Goal: Task Accomplishment & Management: Complete application form

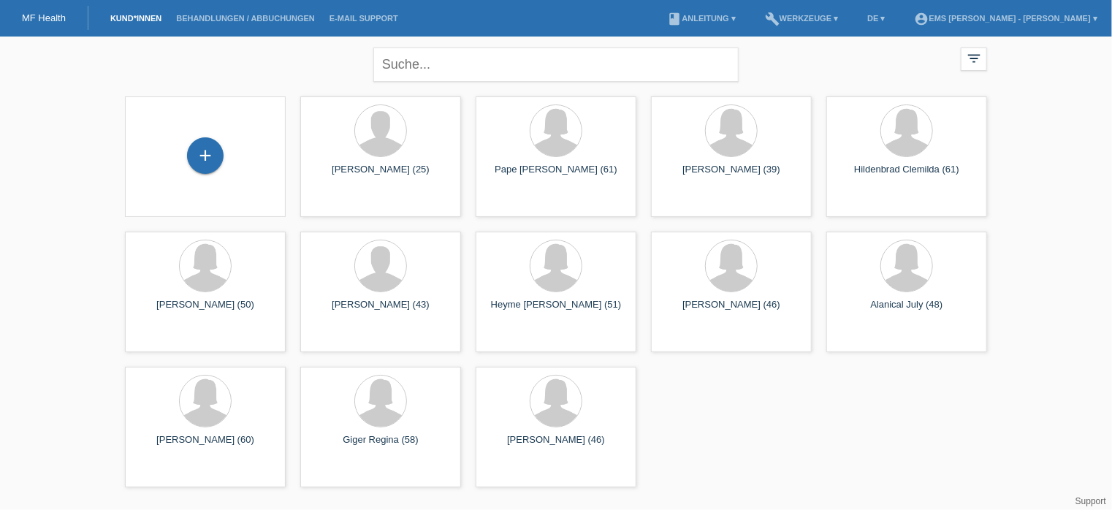
click at [209, 152] on div "+" at bounding box center [205, 155] width 37 height 37
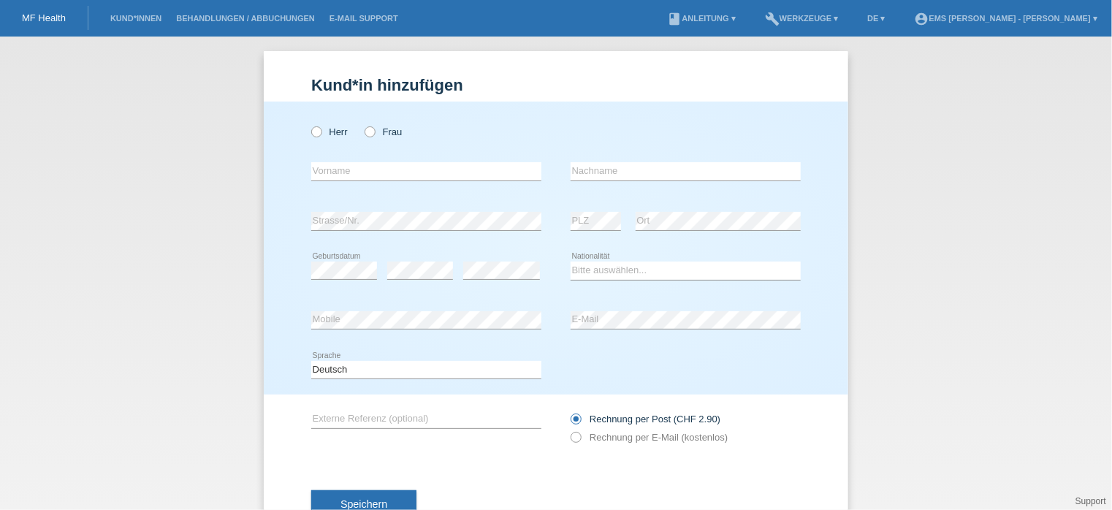
click at [362, 124] on icon at bounding box center [362, 124] width 0 height 0
click at [364, 133] on input "Frau" at bounding box center [368, 130] width 9 height 9
radio input "true"
click at [584, 268] on select "Bitte auswählen... [GEOGRAPHIC_DATA] [GEOGRAPHIC_DATA] [GEOGRAPHIC_DATA] [GEOGR…" at bounding box center [685, 271] width 230 height 18
select select "CH"
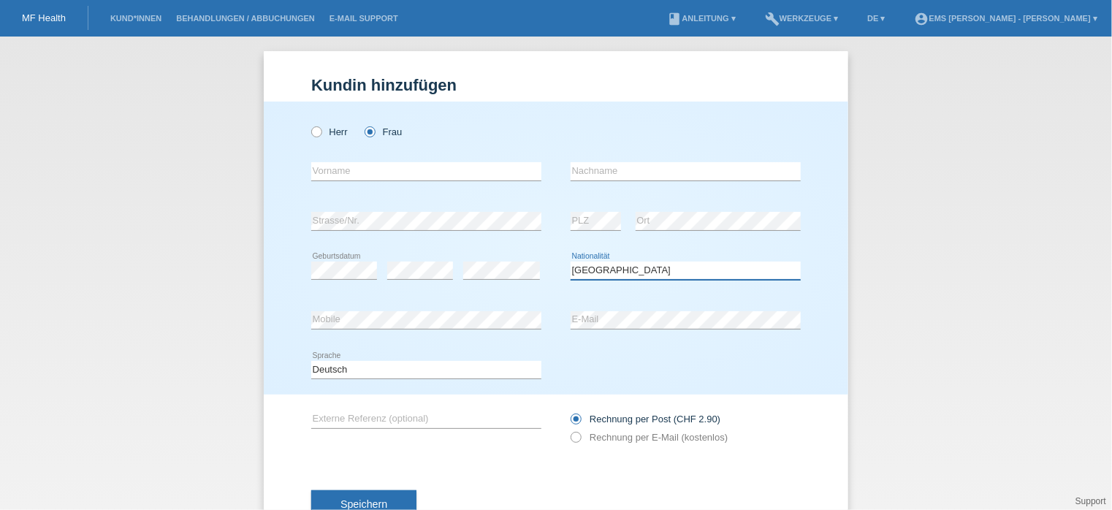
click at [570, 262] on select "Bitte auswählen... [GEOGRAPHIC_DATA] [GEOGRAPHIC_DATA] [GEOGRAPHIC_DATA] [GEOGR…" at bounding box center [685, 271] width 230 height 18
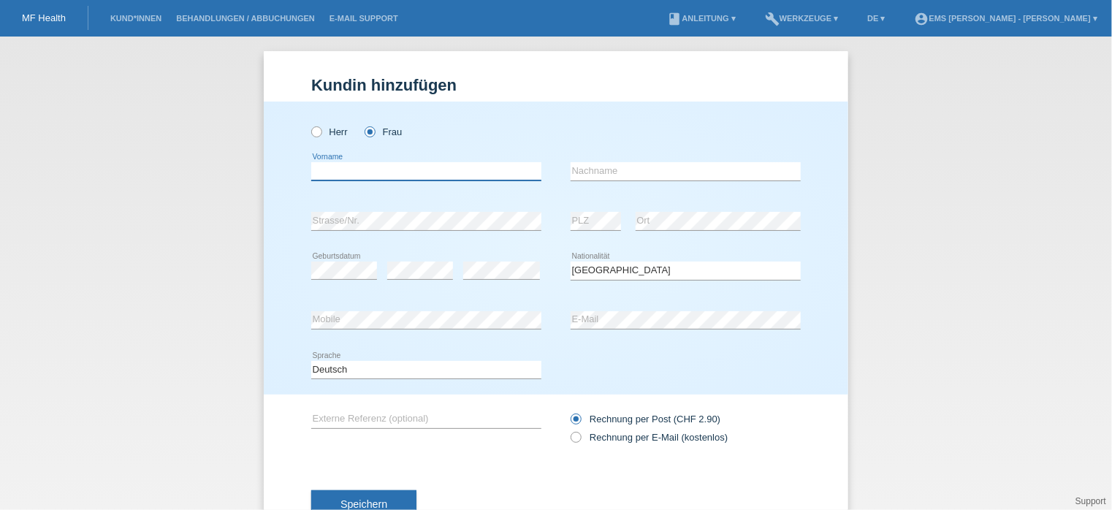
click at [337, 175] on input "text" at bounding box center [426, 171] width 230 height 18
type input "[PERSON_NAME]"
click at [592, 170] on input "text" at bounding box center [685, 171] width 230 height 18
type input "[PERSON_NAME]"
